Goal: Transaction & Acquisition: Download file/media

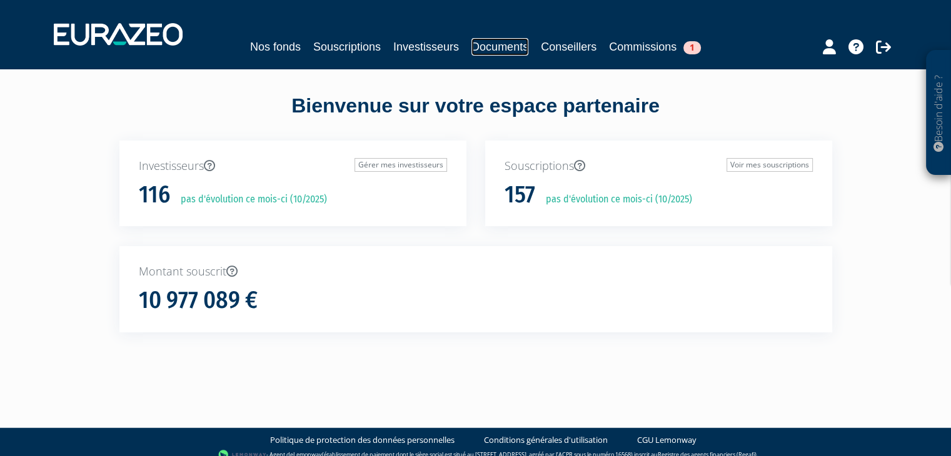
click at [518, 45] on link "Documents" at bounding box center [499, 47] width 57 height 18
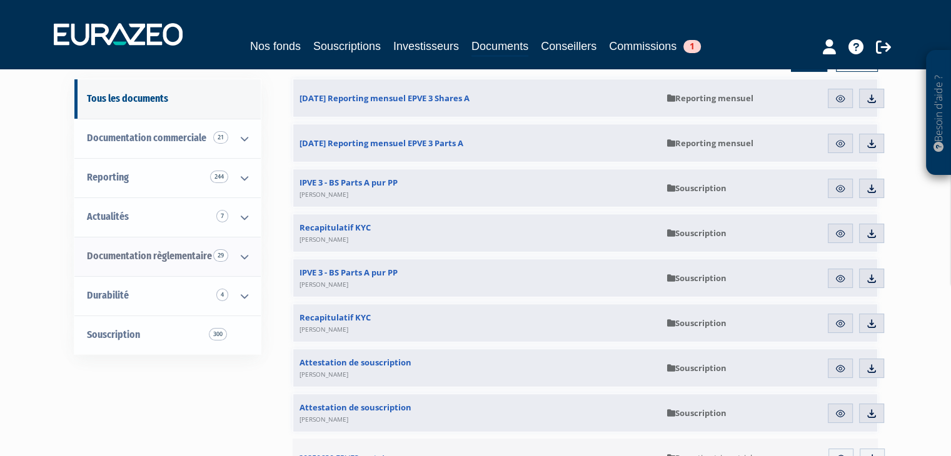
scroll to position [125, 0]
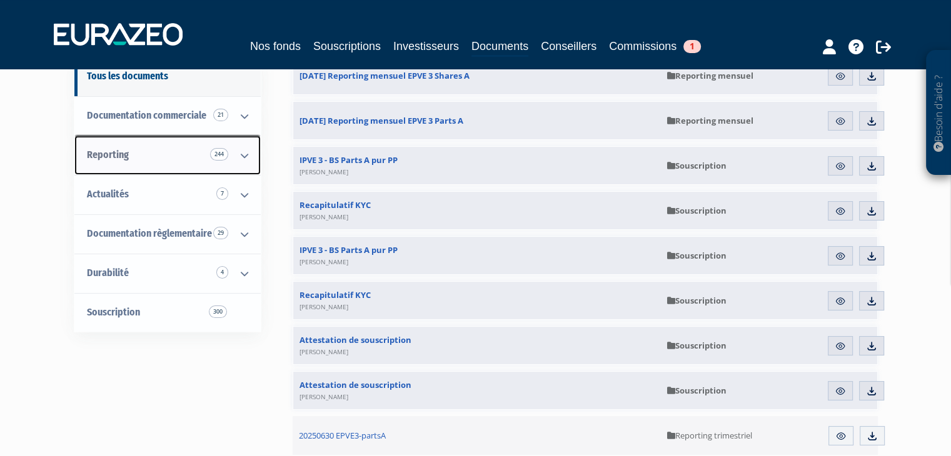
click at [177, 156] on link "Reporting 244" at bounding box center [167, 155] width 186 height 39
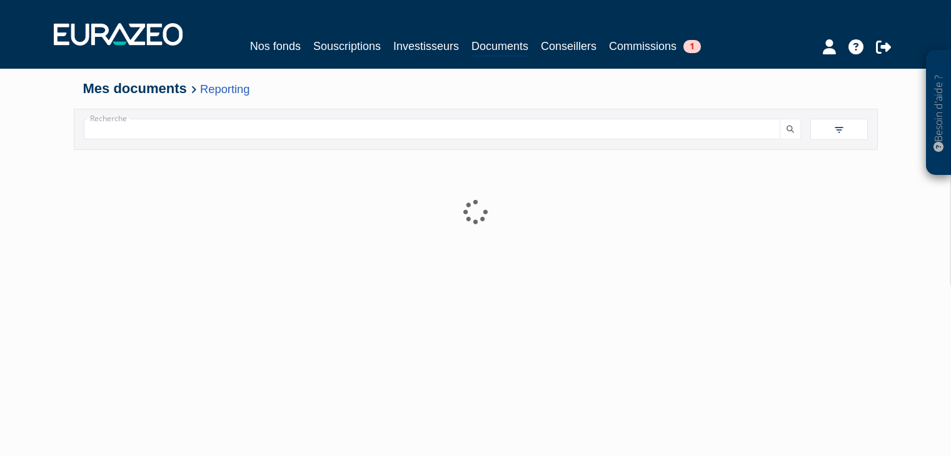
click at [251, 158] on div at bounding box center [475, 306] width 785 height 313
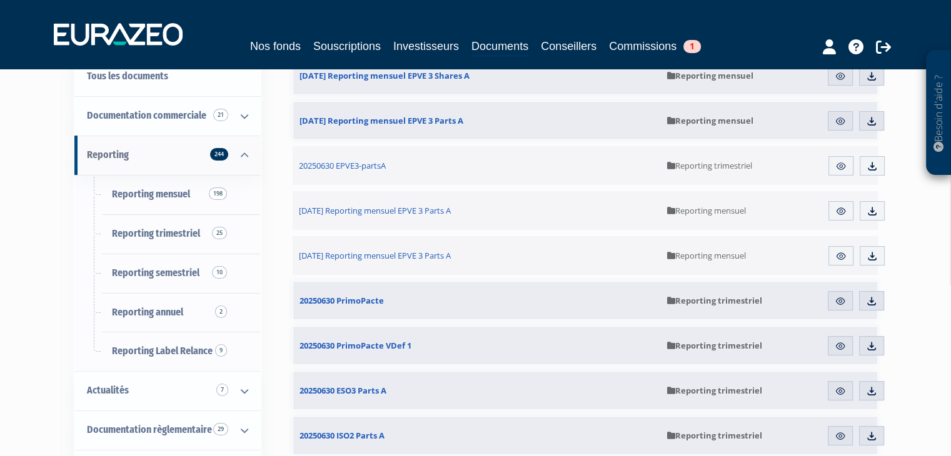
scroll to position [188, 0]
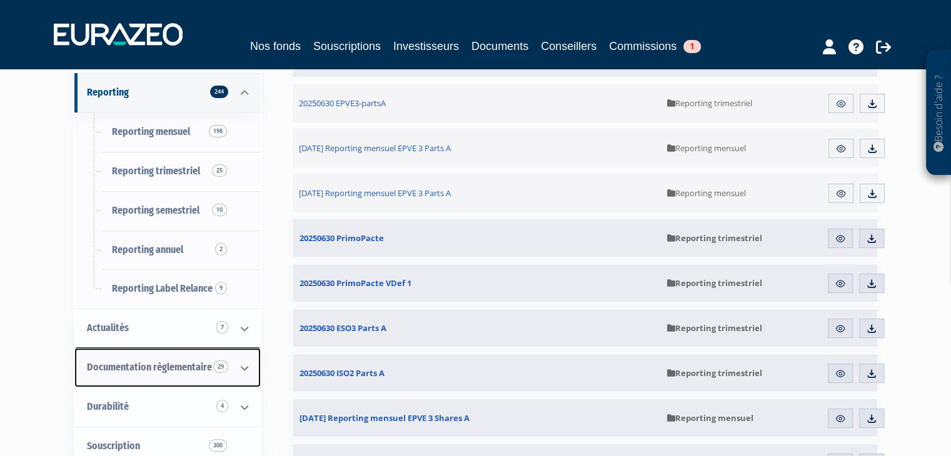
click at [242, 368] on icon at bounding box center [244, 368] width 33 height 39
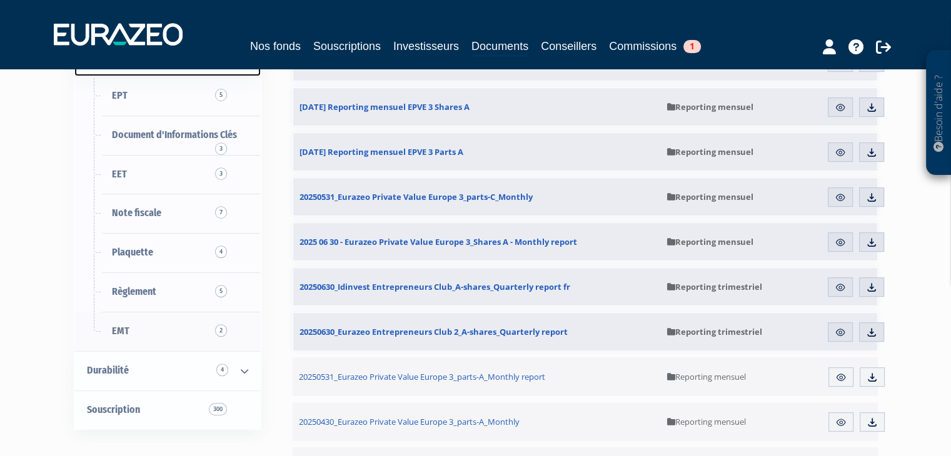
scroll to position [500, 0]
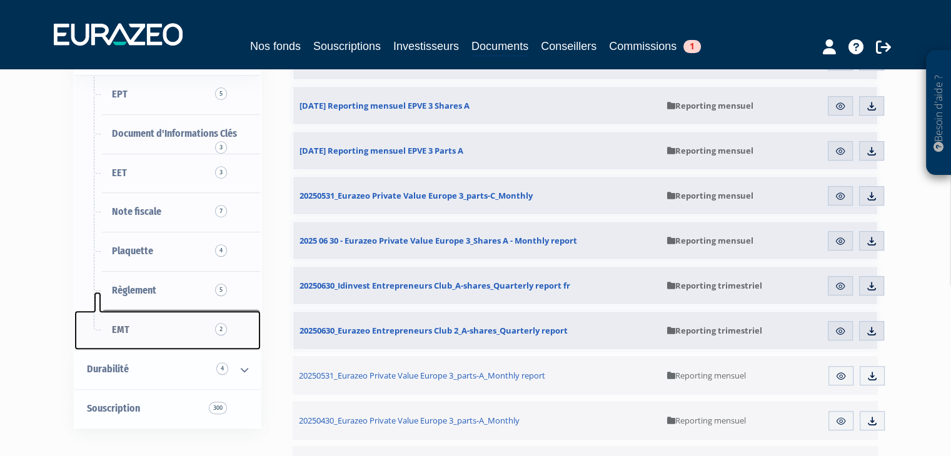
click at [188, 326] on link "EMT 2" at bounding box center [167, 330] width 186 height 39
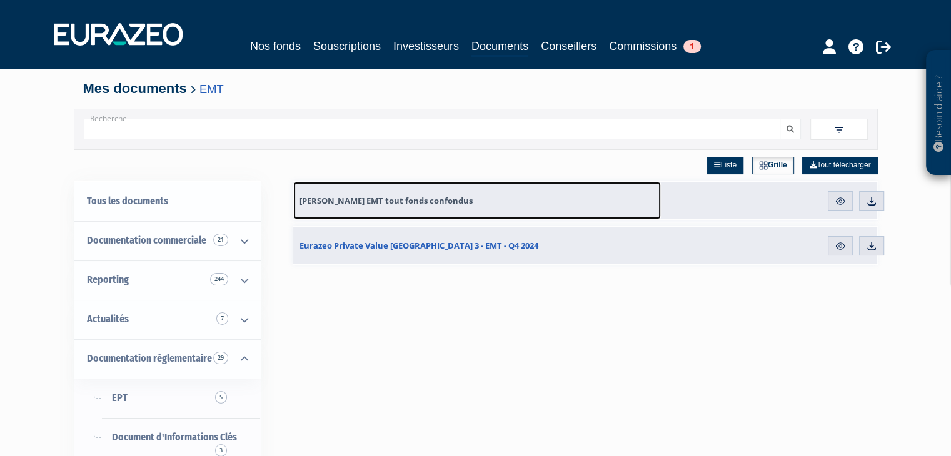
click at [395, 206] on span "[PERSON_NAME] EMT tout fonds confondus" at bounding box center [386, 200] width 173 height 11
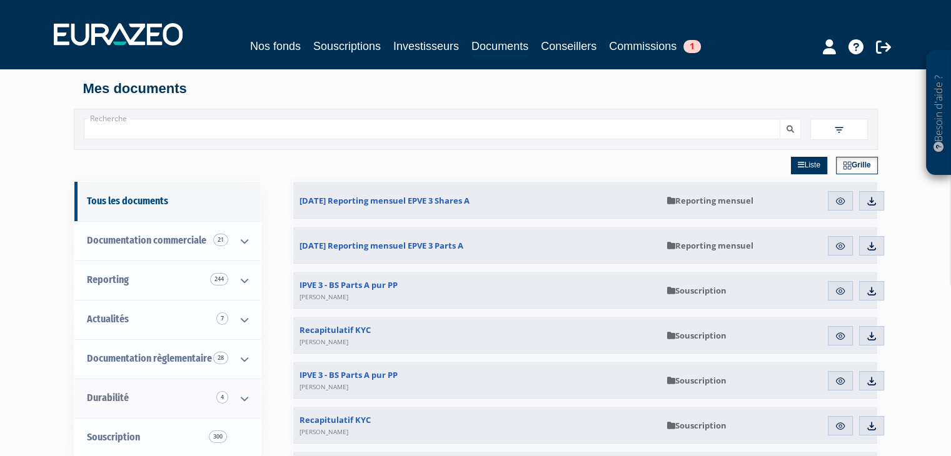
scroll to position [125, 0]
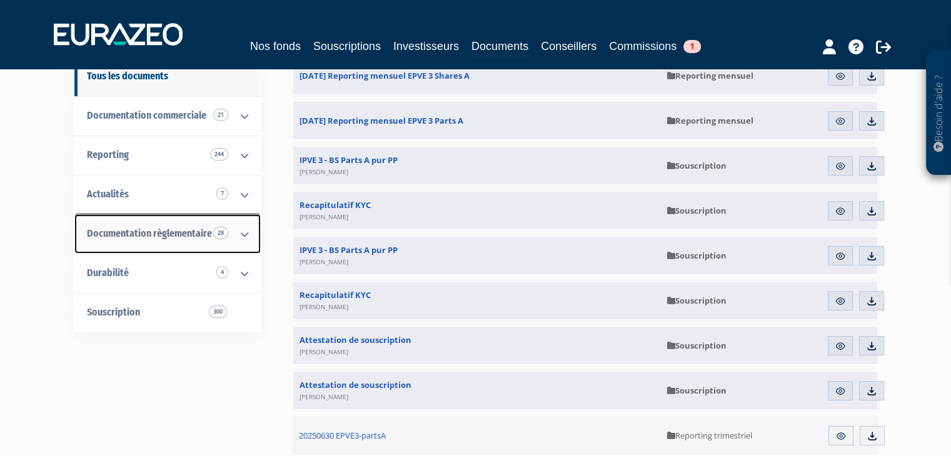
click at [243, 238] on icon at bounding box center [244, 234] width 33 height 39
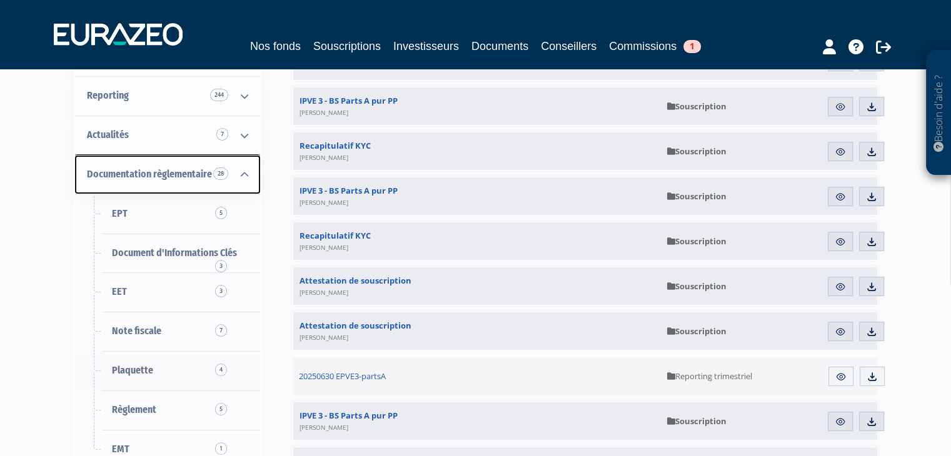
scroll to position [250, 0]
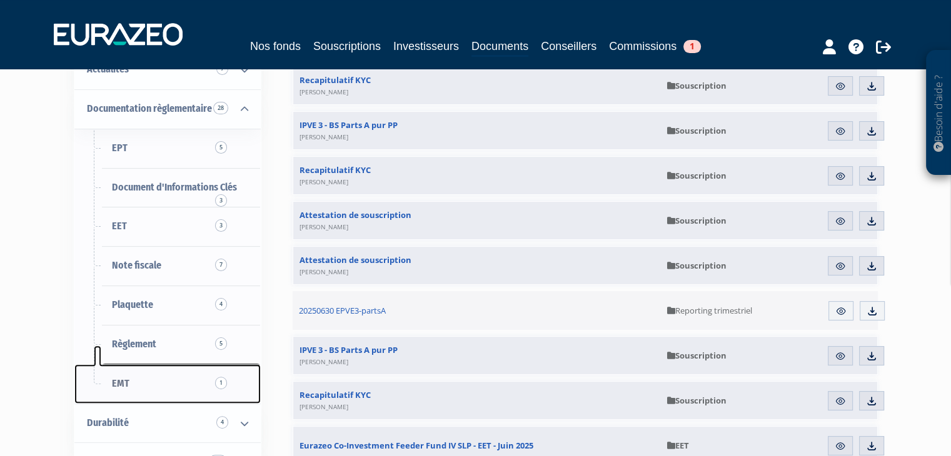
click at [153, 373] on link "EMT 1" at bounding box center [167, 384] width 186 height 39
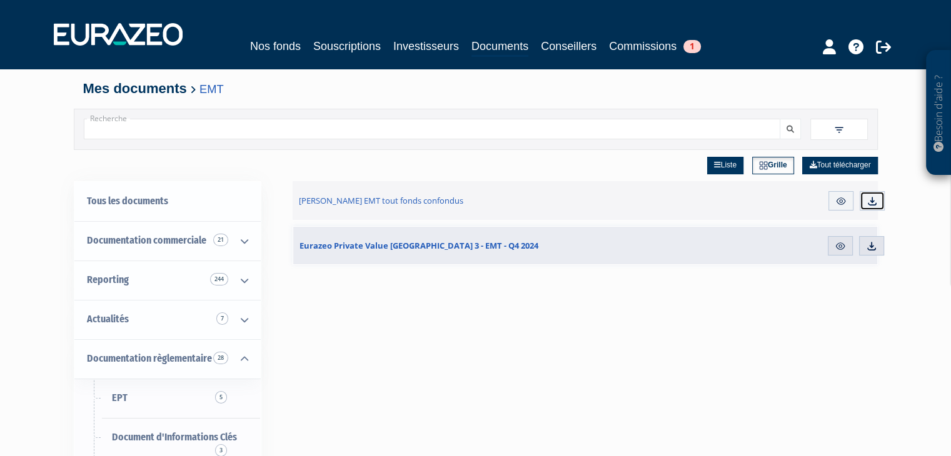
click at [875, 203] on img at bounding box center [872, 201] width 11 height 11
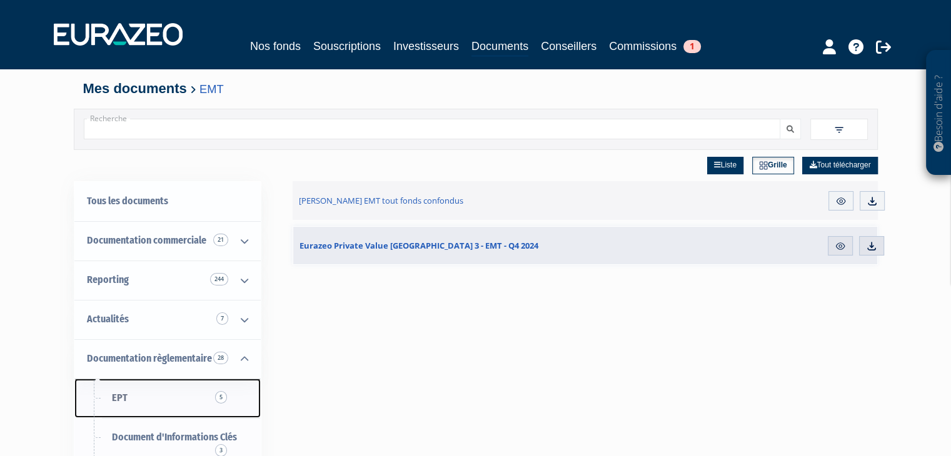
click at [163, 398] on link "EPT 5" at bounding box center [167, 398] width 186 height 39
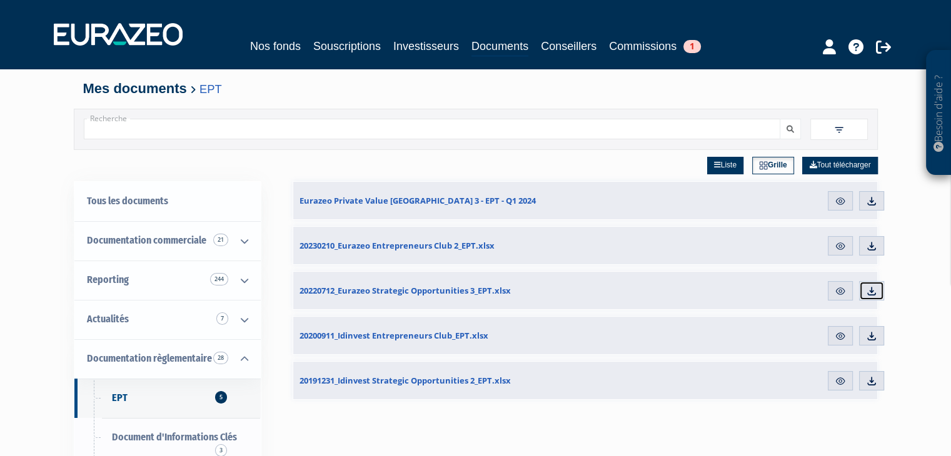
click at [875, 293] on img at bounding box center [871, 291] width 11 height 11
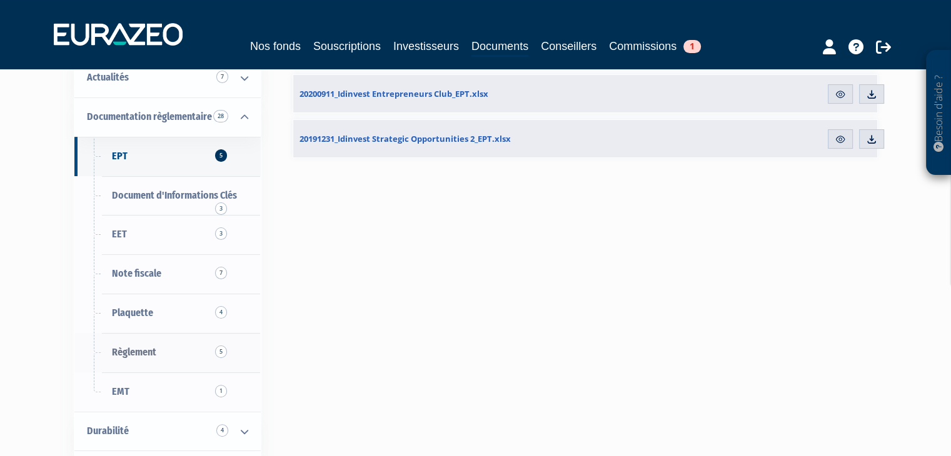
scroll to position [250, 0]
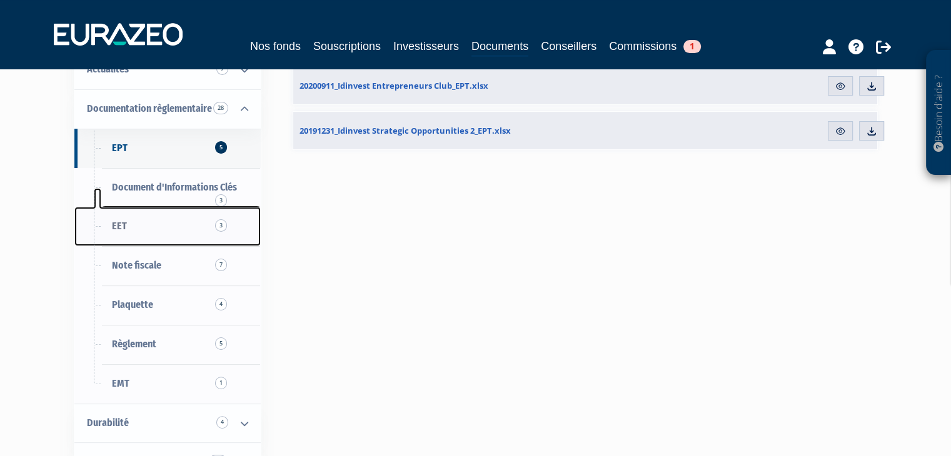
click at [153, 227] on link "EET 3" at bounding box center [167, 226] width 186 height 39
